Goal: Transaction & Acquisition: Book appointment/travel/reservation

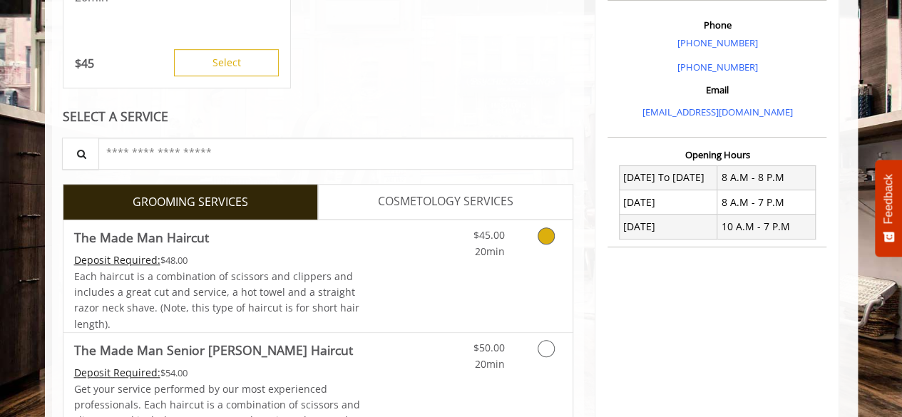
scroll to position [428, 0]
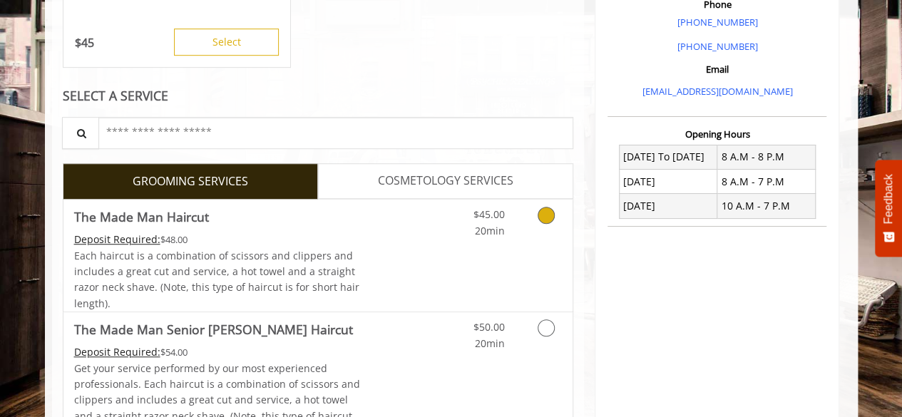
click at [542, 218] on icon "Grooming services" at bounding box center [545, 215] width 17 height 17
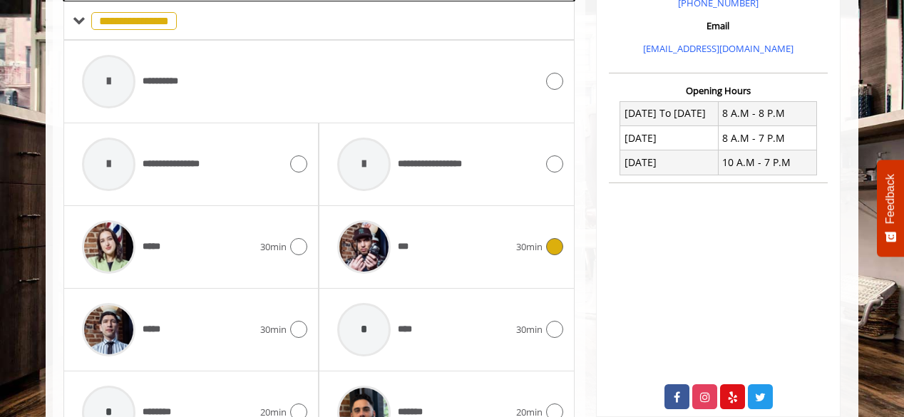
scroll to position [470, 0]
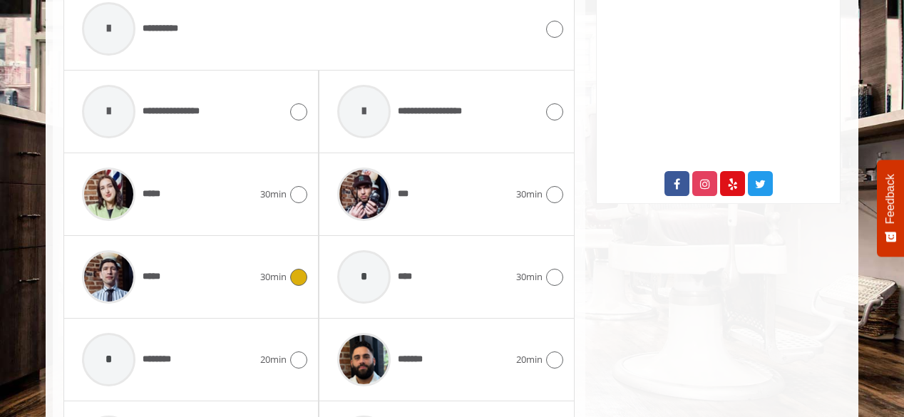
click at [221, 263] on div "*****" at bounding box center [167, 277] width 185 height 68
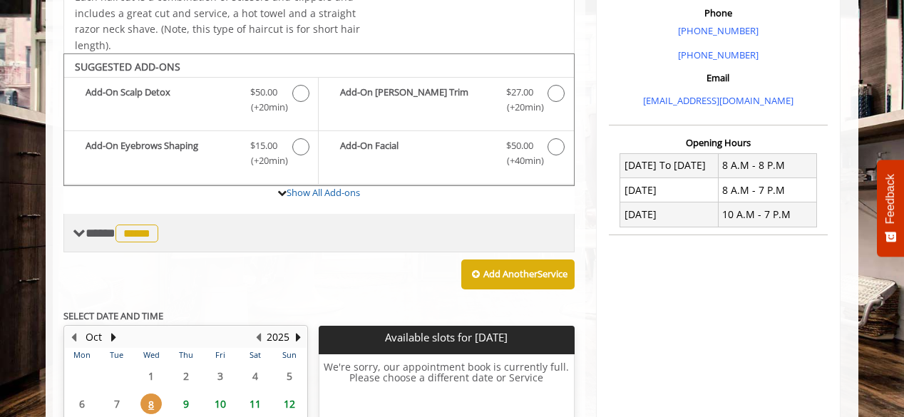
scroll to position [399, 0]
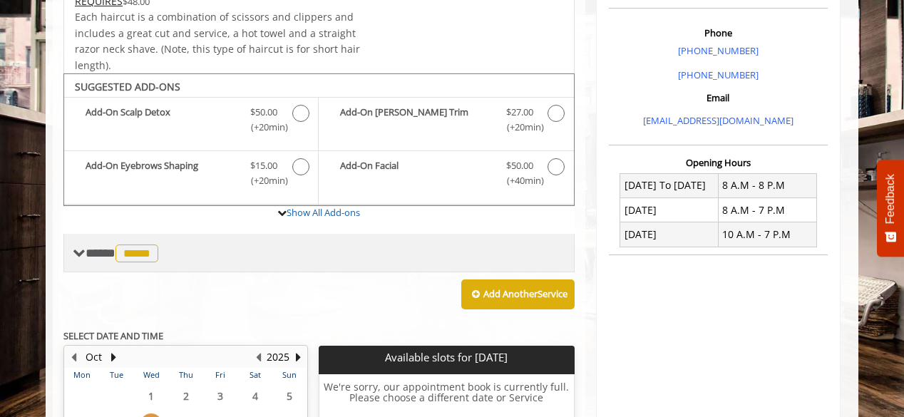
click at [140, 244] on span "*****" at bounding box center [136, 253] width 43 height 18
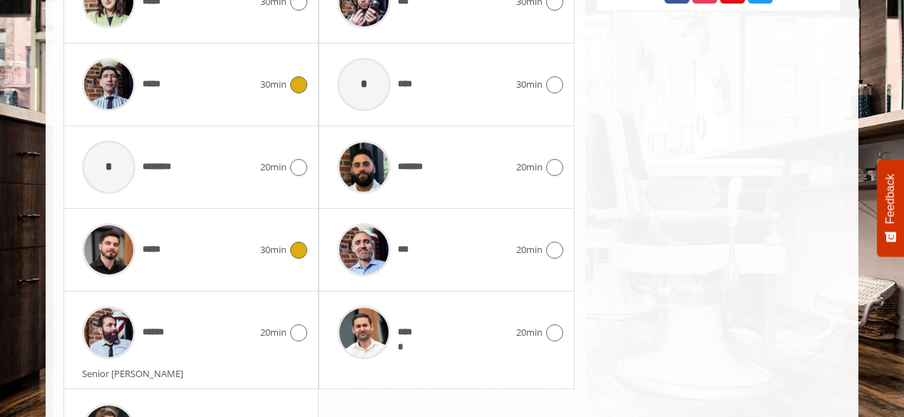
scroll to position [898, 0]
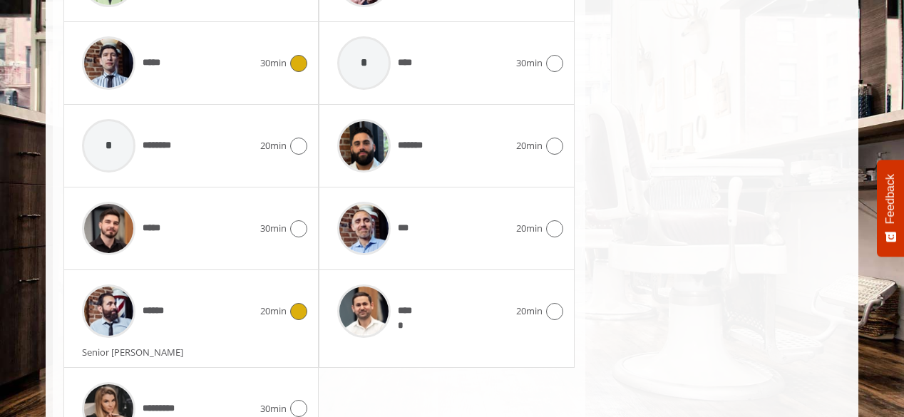
click at [262, 321] on div "****** 20min" at bounding box center [191, 311] width 232 height 68
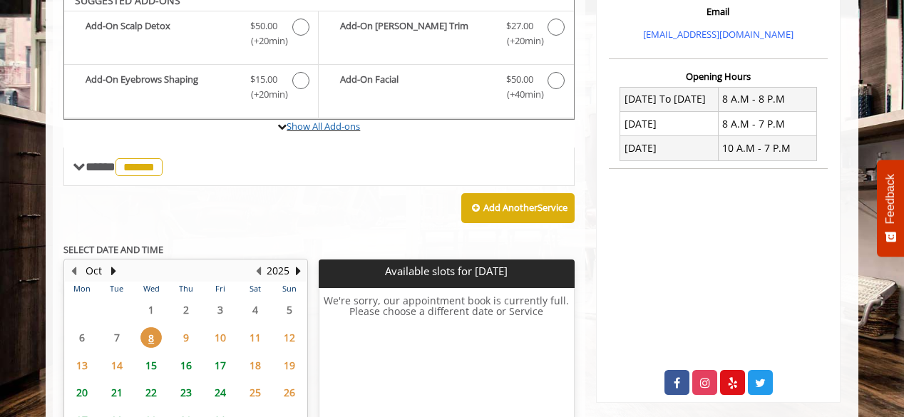
scroll to position [470, 0]
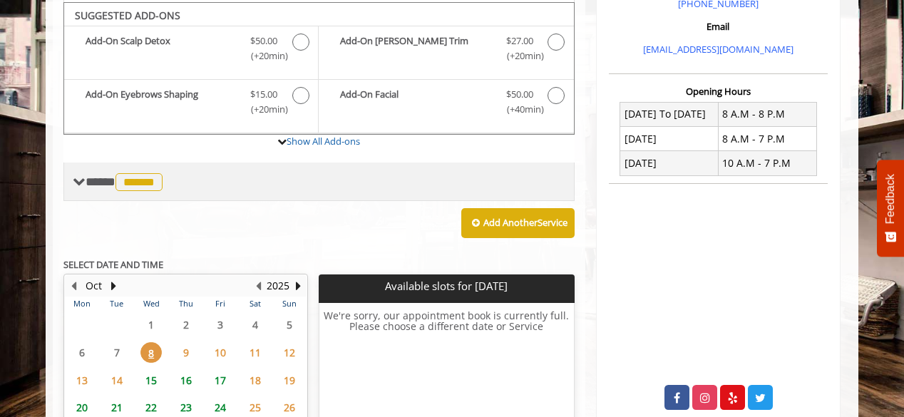
click at [150, 177] on span "******" at bounding box center [138, 182] width 47 height 18
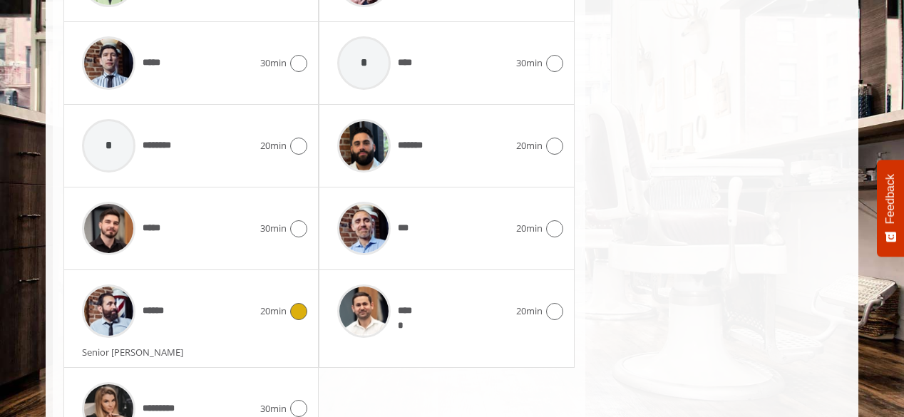
scroll to position [969, 0]
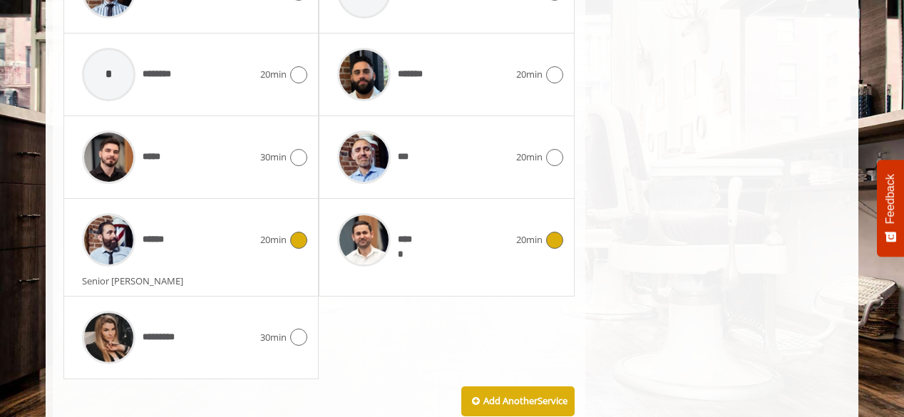
click at [405, 237] on span "*****" at bounding box center [406, 239] width 17 height 15
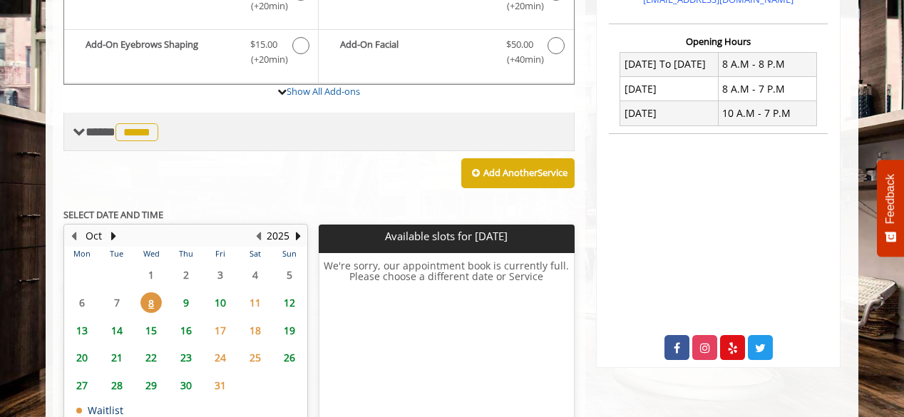
scroll to position [542, 0]
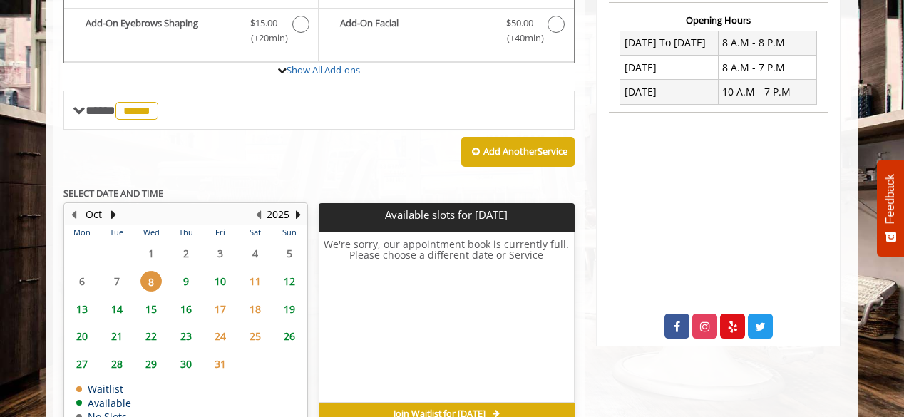
click at [187, 277] on span "9" at bounding box center [185, 281] width 21 height 21
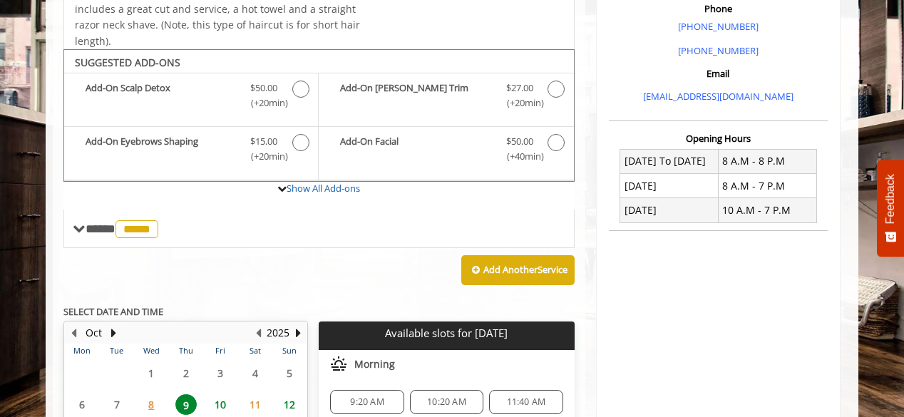
scroll to position [138, 0]
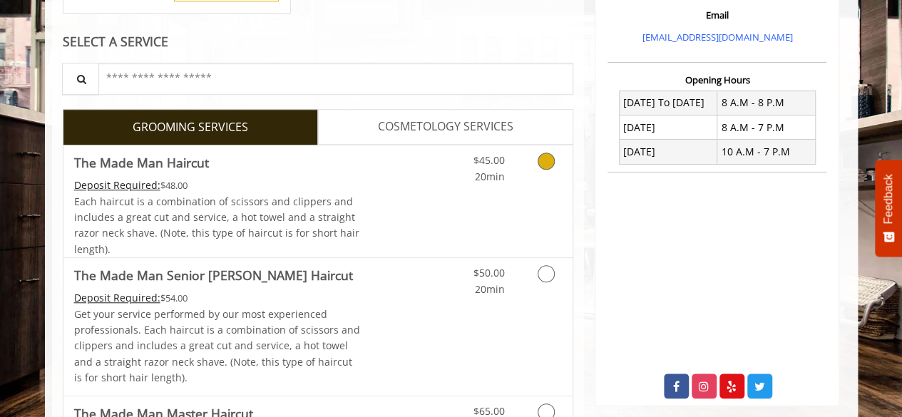
scroll to position [570, 0]
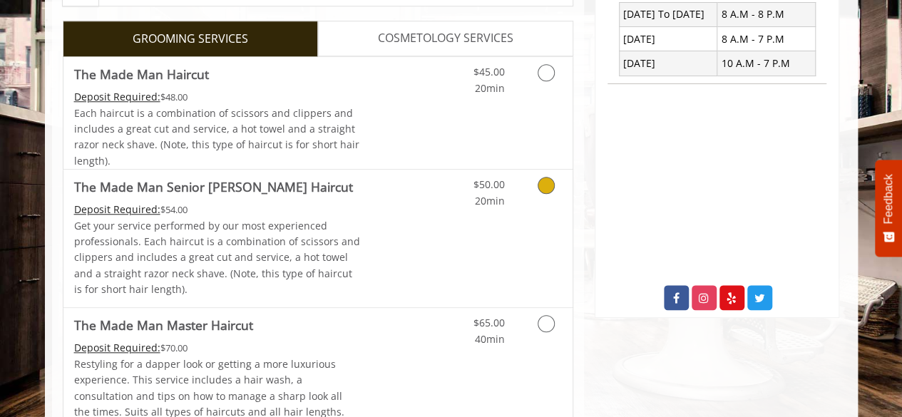
click at [553, 190] on link "Grooming services" at bounding box center [543, 189] width 36 height 39
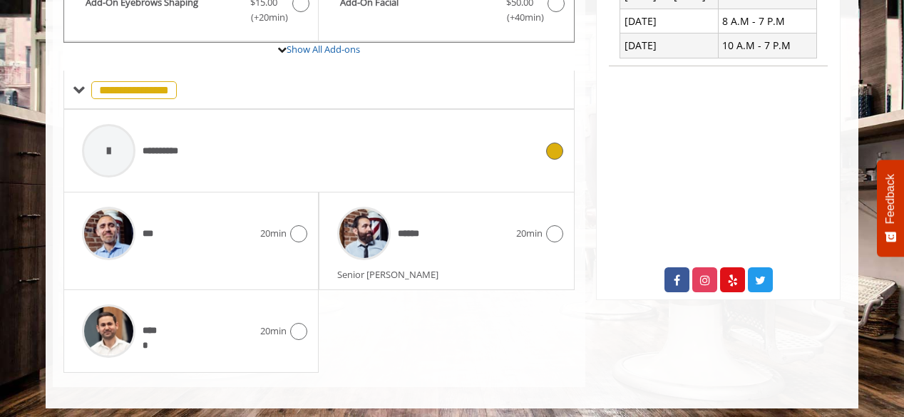
scroll to position [589, 0]
click at [286, 237] on div "20min" at bounding box center [283, 232] width 47 height 17
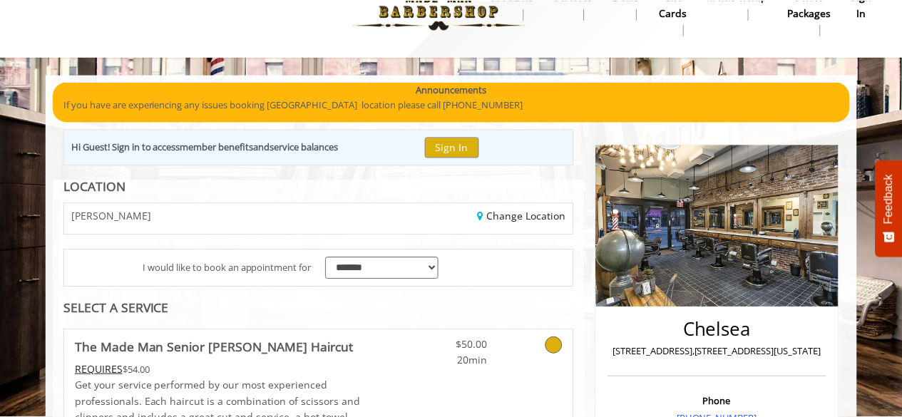
scroll to position [0, 0]
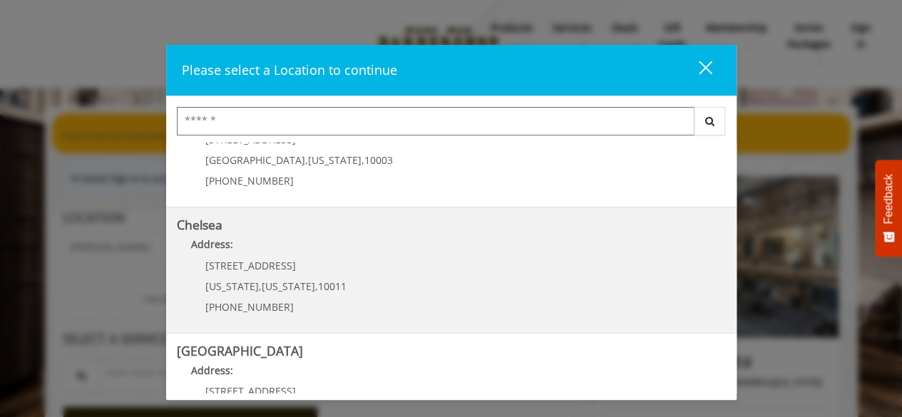
scroll to position [143, 0]
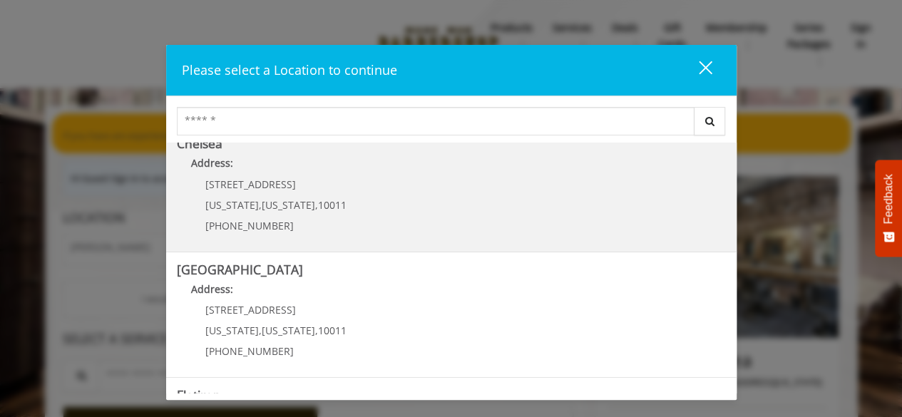
click at [298, 215] on div "[STREET_ADDRESS][US_STATE][US_STATE] (917) 639-3902" at bounding box center [265, 210] width 177 height 62
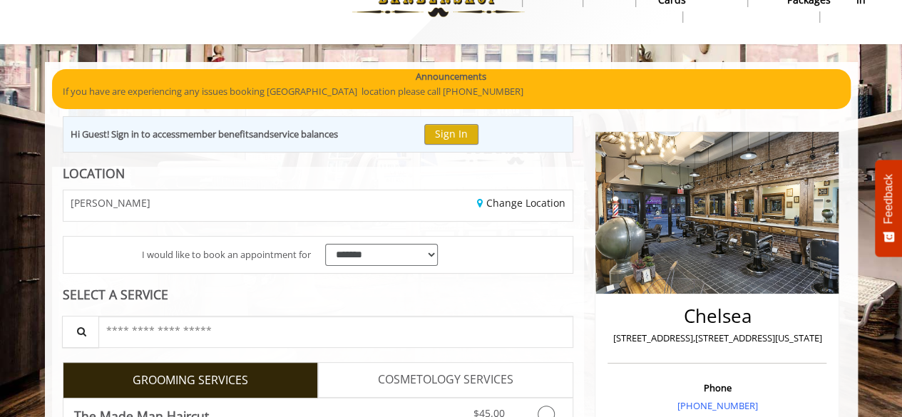
scroll to position [148, 0]
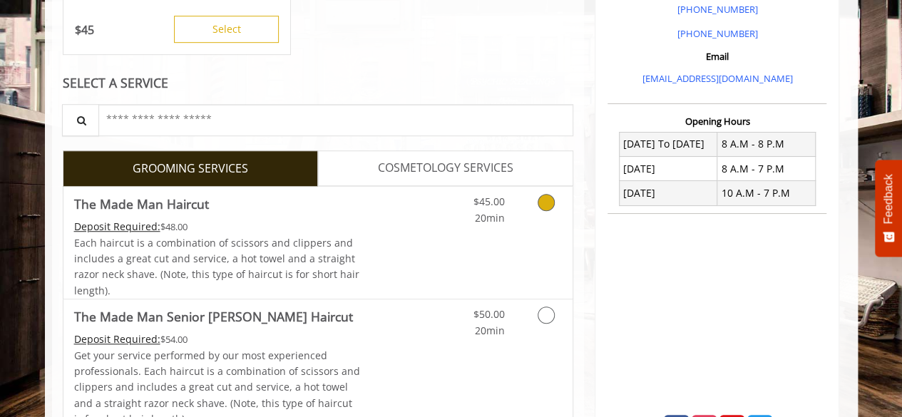
scroll to position [463, 0]
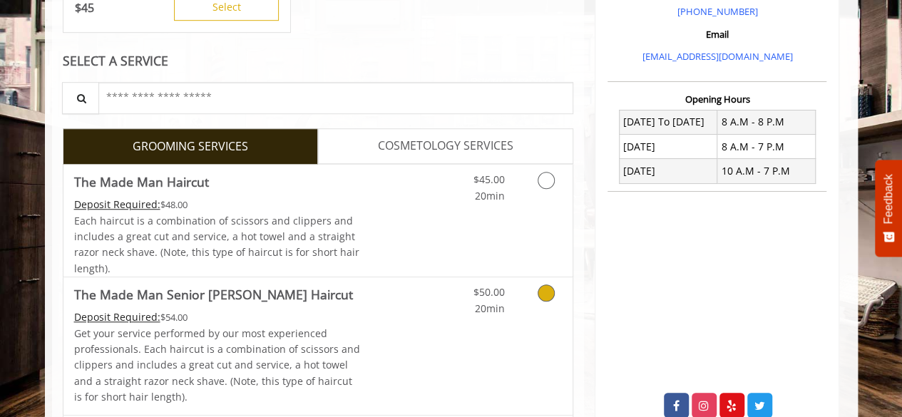
click at [547, 291] on icon "Grooming services" at bounding box center [545, 292] width 17 height 17
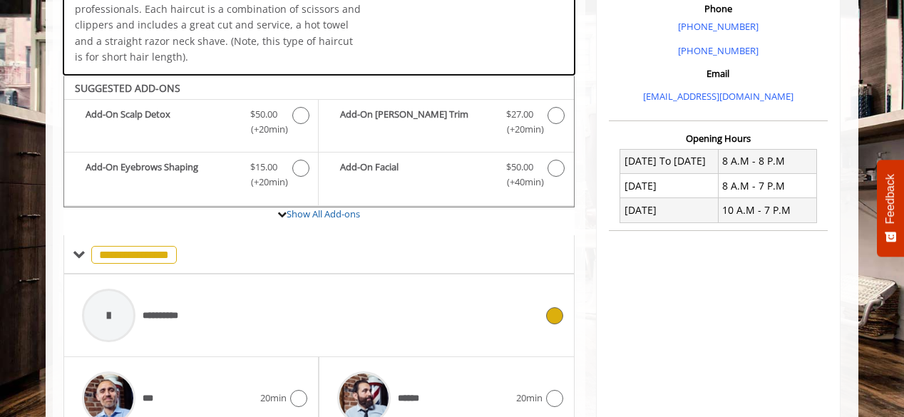
scroll to position [446, 0]
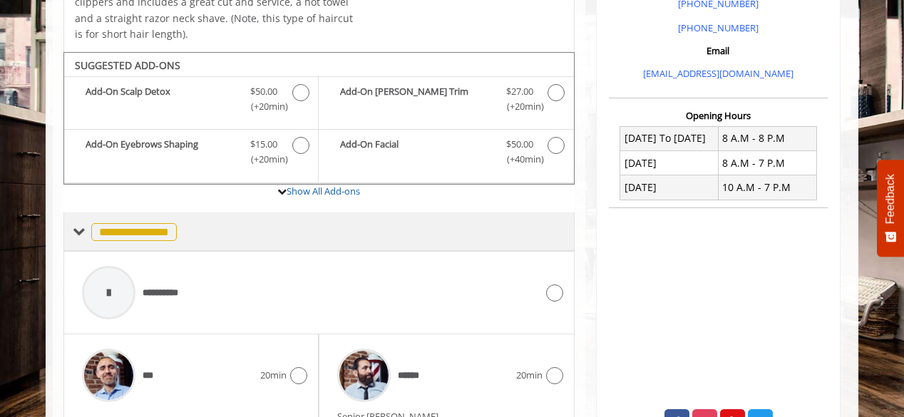
click at [163, 232] on span "**********" at bounding box center [134, 232] width 86 height 18
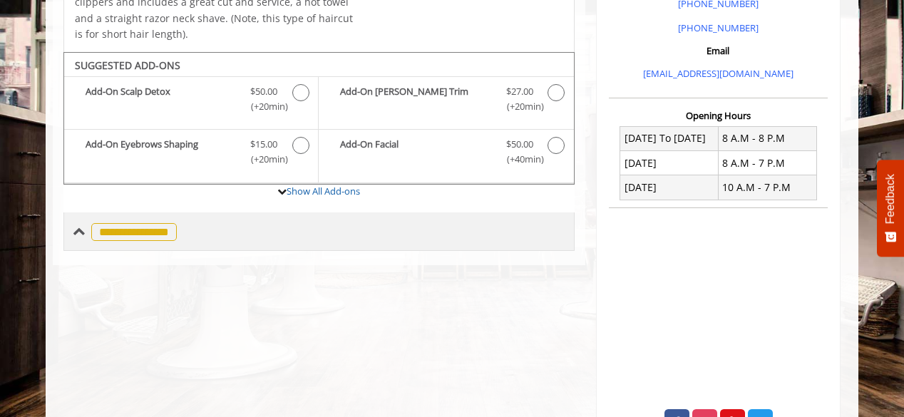
click at [81, 232] on span at bounding box center [79, 231] width 13 height 13
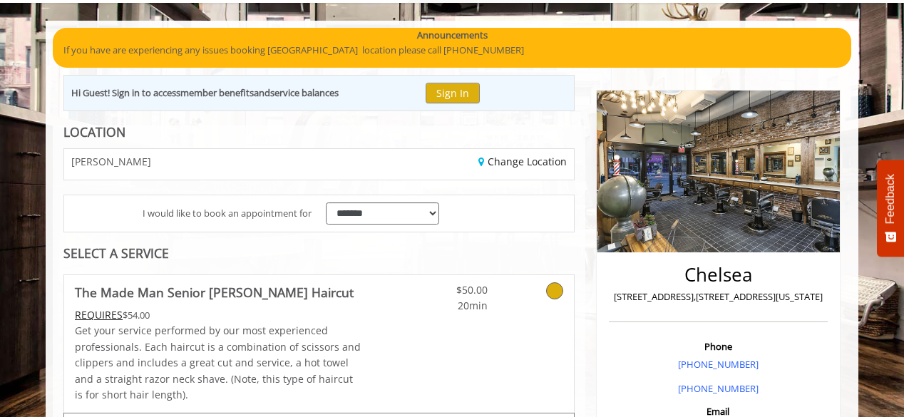
scroll to position [0, 0]
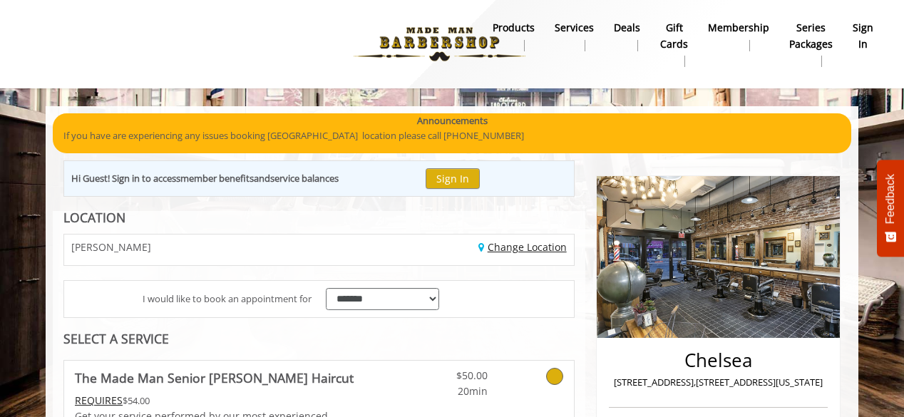
click at [502, 246] on link "Change Location" at bounding box center [522, 247] width 88 height 14
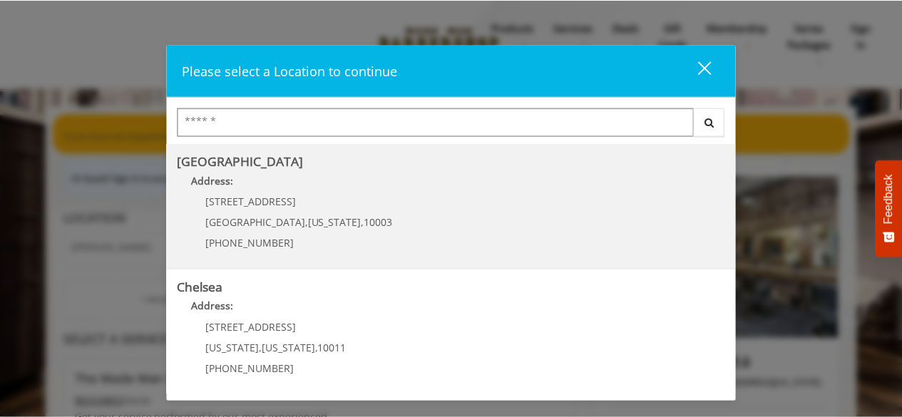
scroll to position [71, 0]
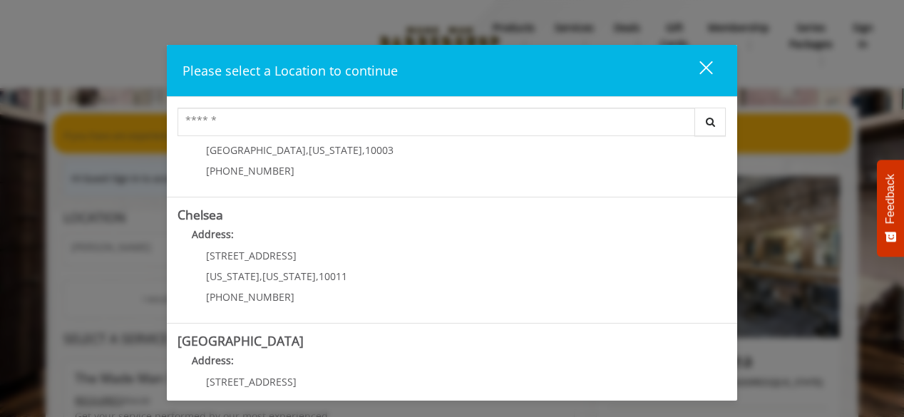
click at [703, 76] on div "close" at bounding box center [697, 70] width 29 height 21
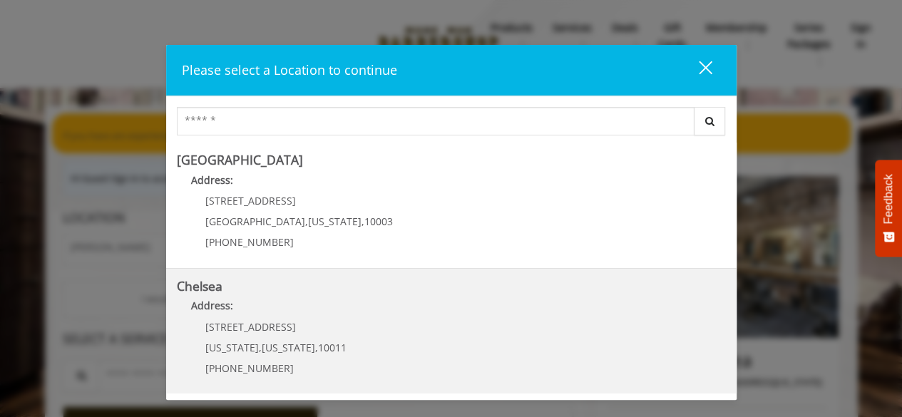
click at [340, 313] on p "Address:" at bounding box center [451, 309] width 549 height 23
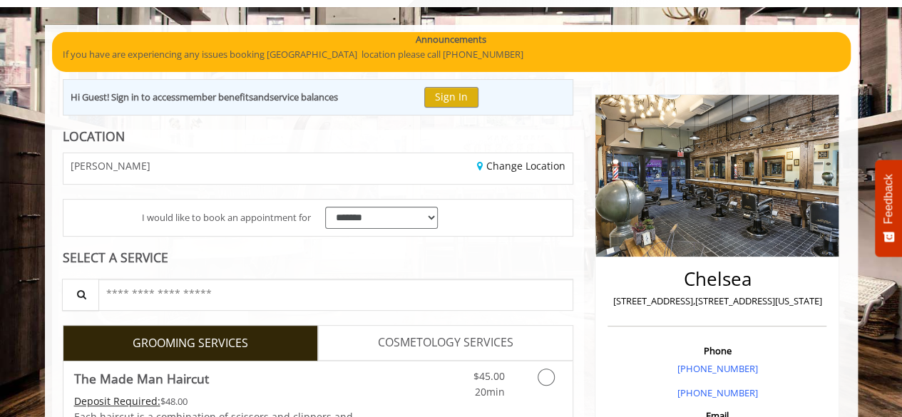
scroll to position [214, 0]
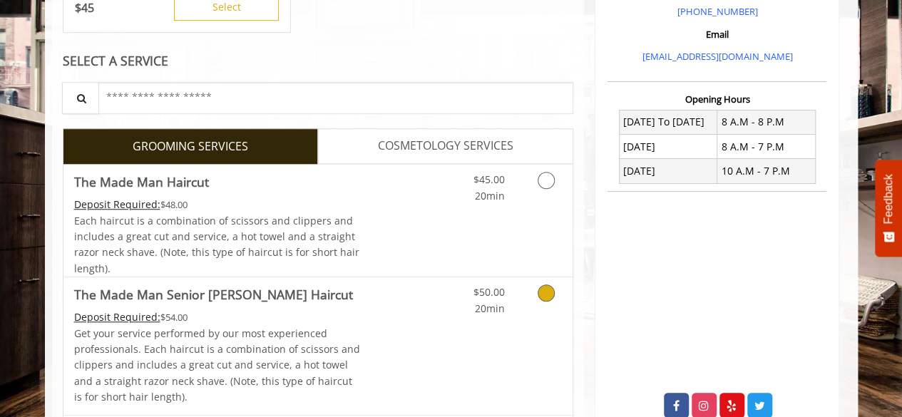
click at [553, 294] on link "Grooming services" at bounding box center [543, 296] width 36 height 39
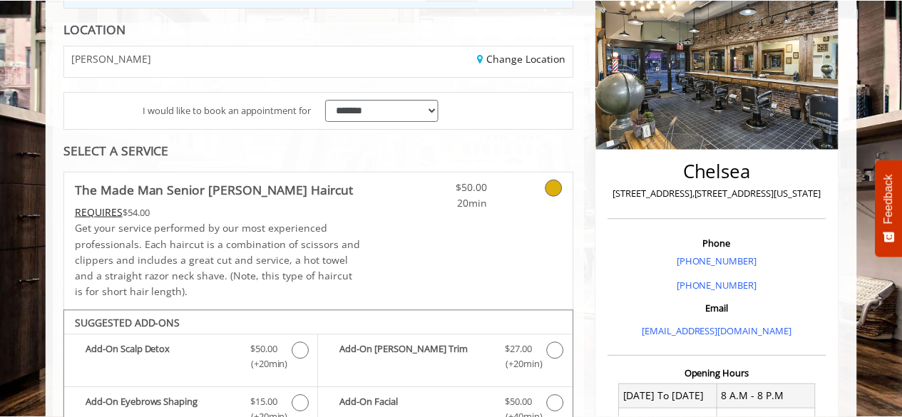
scroll to position [211, 0]
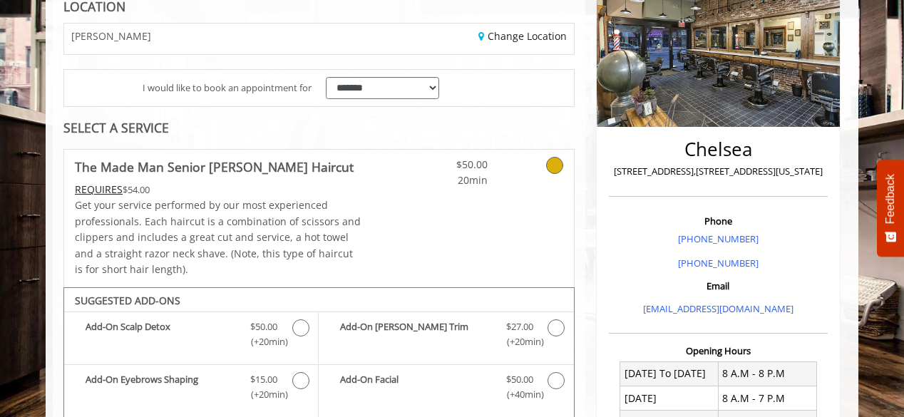
click at [556, 162] on icon at bounding box center [554, 165] width 17 height 17
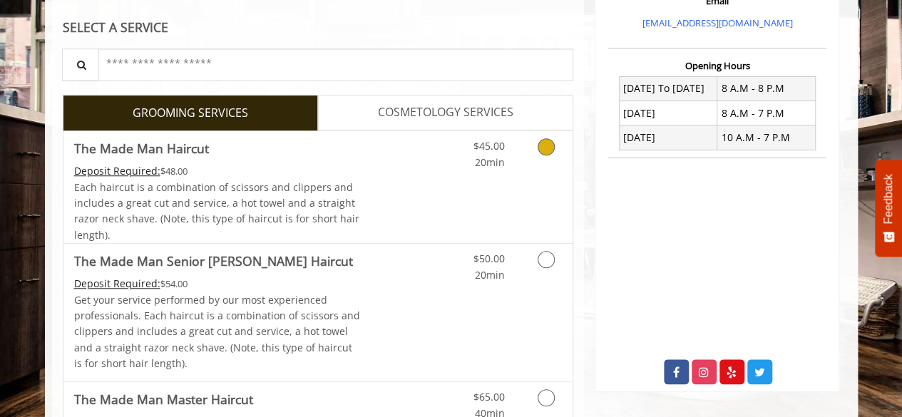
click at [524, 175] on div "$45.00 20min" at bounding box center [509, 187] width 128 height 112
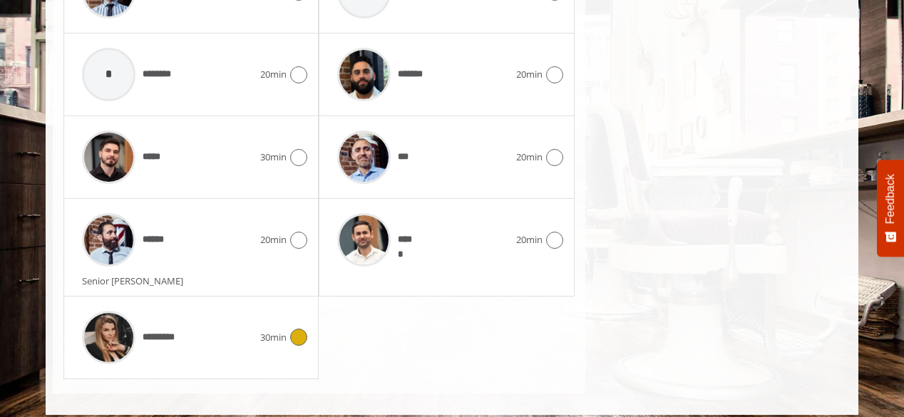
scroll to position [755, 0]
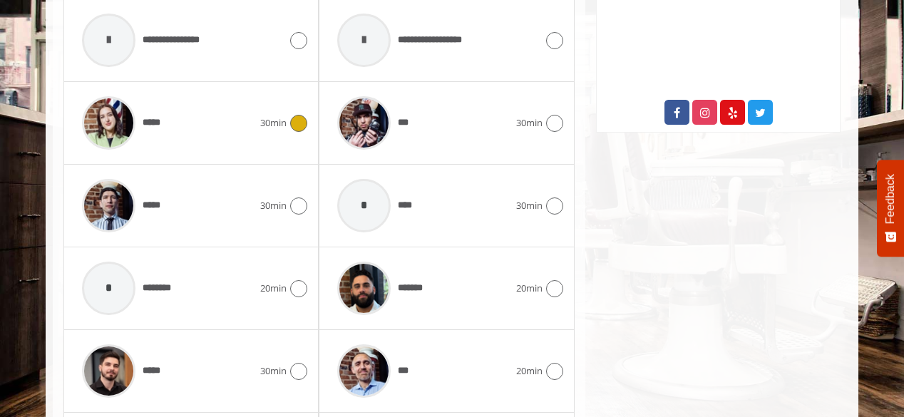
click at [190, 131] on div "*****" at bounding box center [167, 123] width 185 height 68
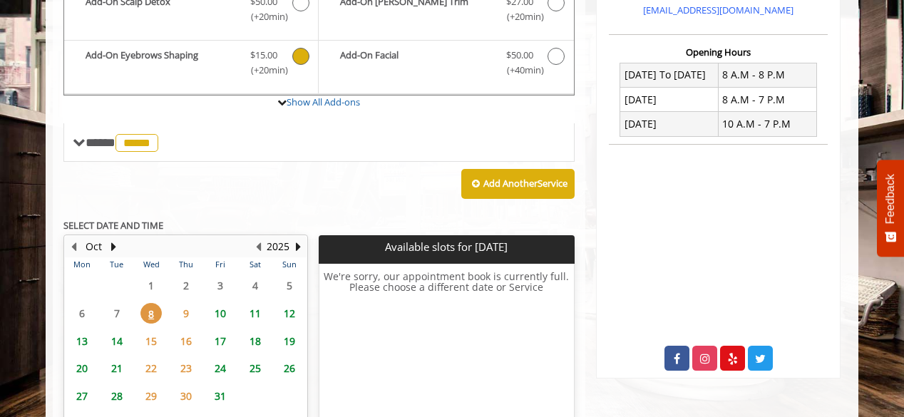
scroll to position [470, 0]
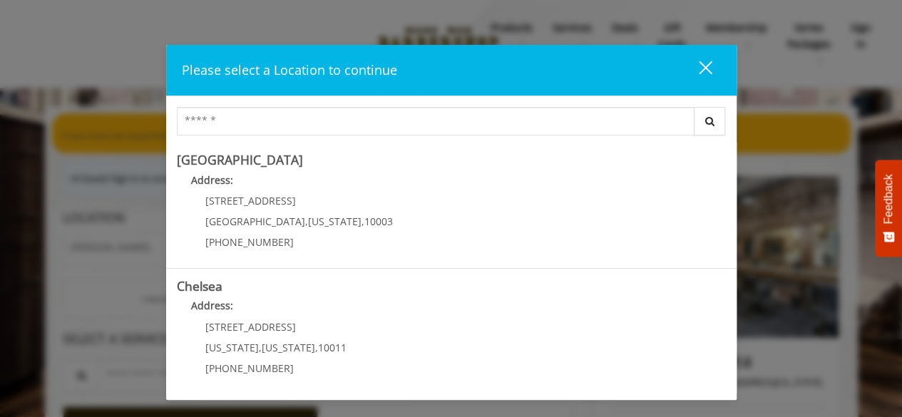
click at [705, 66] on div "close dialog" at bounding box center [705, 68] width 14 height 14
